Goal: Task Accomplishment & Management: Complete application form

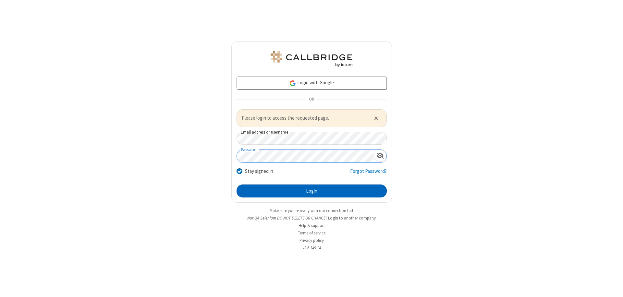
click at [311, 191] on button "Login" at bounding box center [311, 190] width 150 height 13
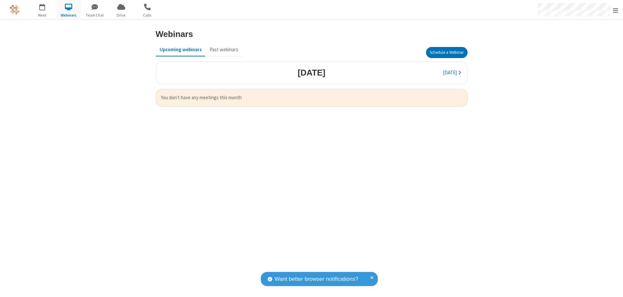
click at [446, 53] on button "Schedule a Webinar" at bounding box center [447, 52] width 42 height 11
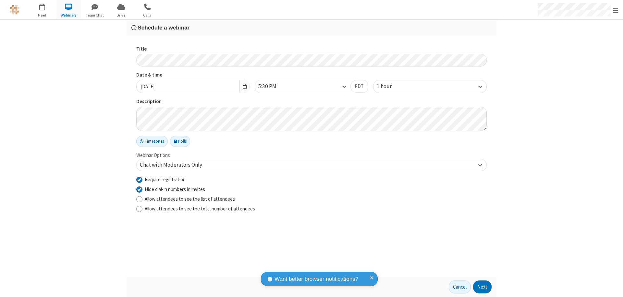
click at [139, 179] on input "Require registration" at bounding box center [139, 179] width 6 height 7
checkbox input "false"
click at [482, 287] on button "Next" at bounding box center [482, 286] width 18 height 13
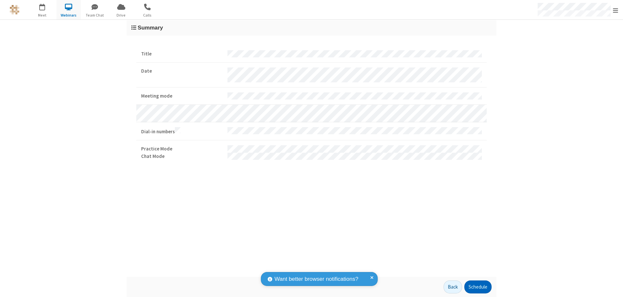
click at [477, 287] on button "Schedule" at bounding box center [477, 286] width 27 height 13
